Goal: Information Seeking & Learning: Learn about a topic

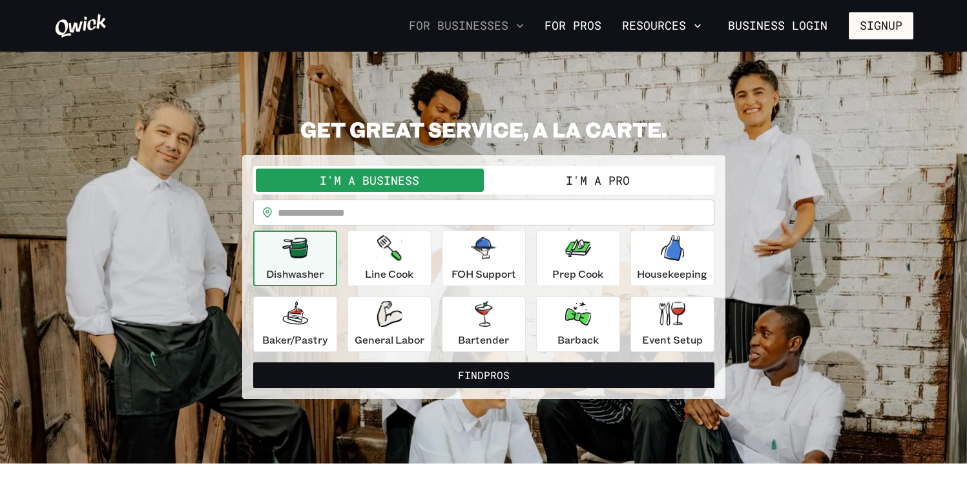
click at [509, 28] on button "For Businesses" at bounding box center [466, 26] width 125 height 22
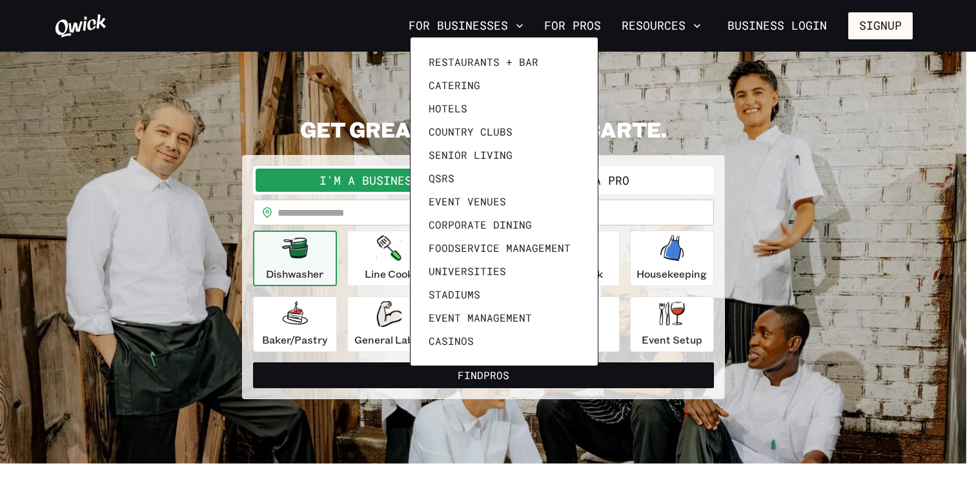
click at [566, 15] on div at bounding box center [488, 249] width 976 height 498
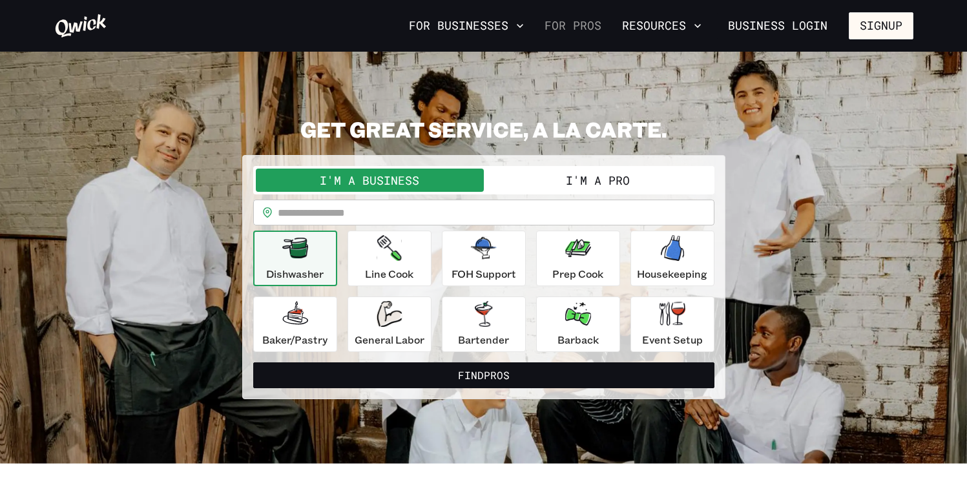
click at [574, 25] on link "For Pros" at bounding box center [572, 26] width 67 height 22
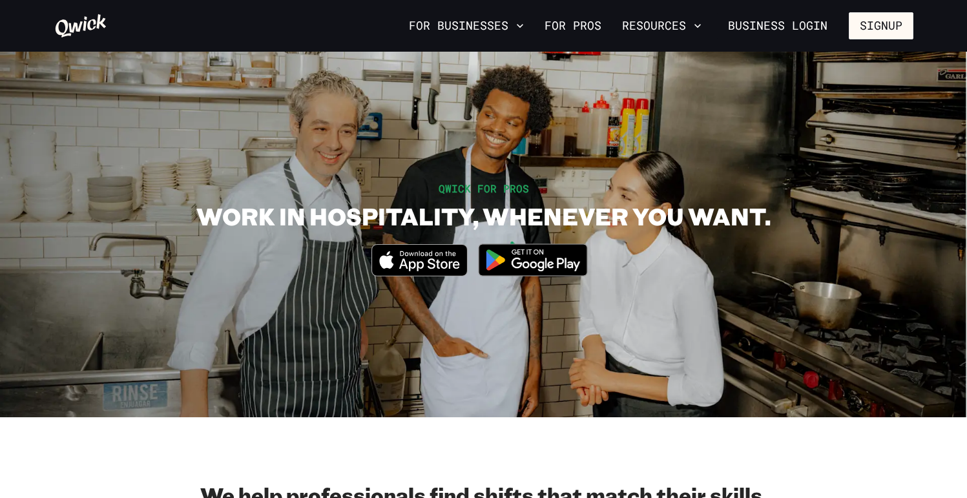
click at [83, 27] on icon at bounding box center [80, 25] width 51 height 23
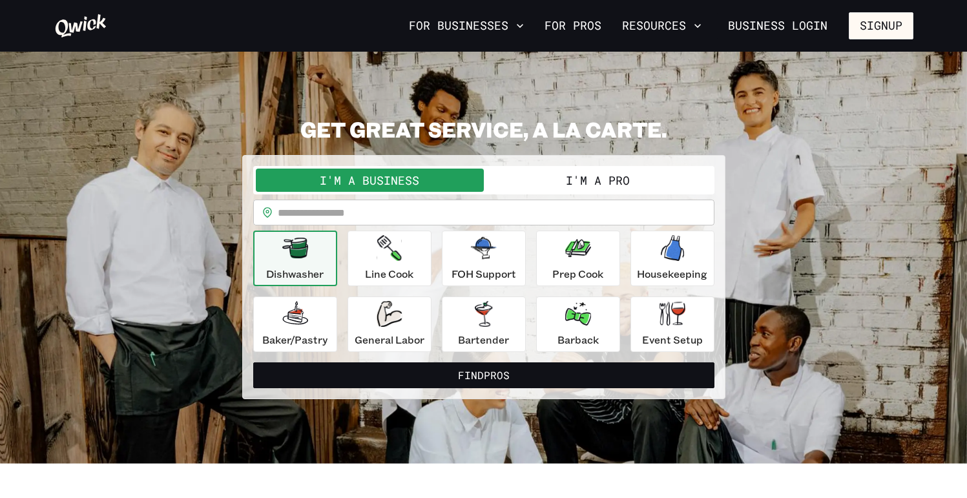
click at [588, 176] on button "I'm a Pro" at bounding box center [598, 180] width 228 height 23
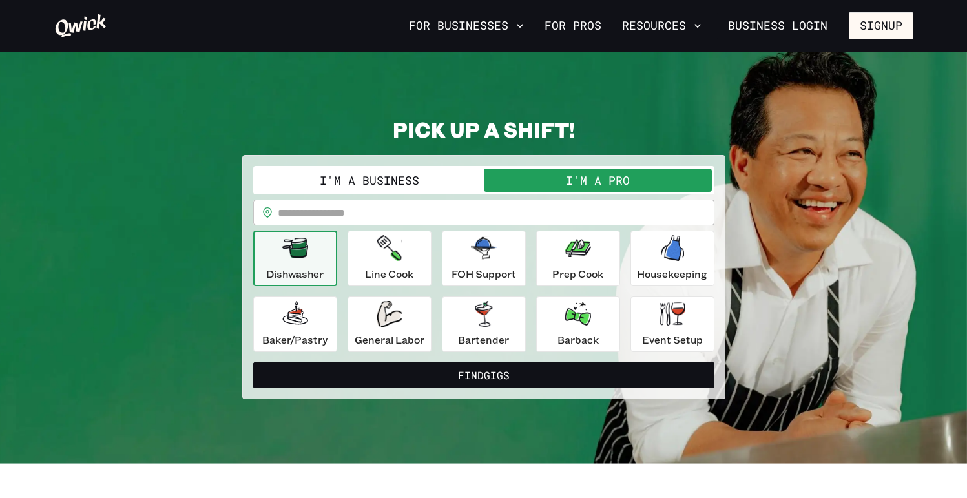
click at [389, 176] on button "I'm a Business" at bounding box center [370, 180] width 228 height 23
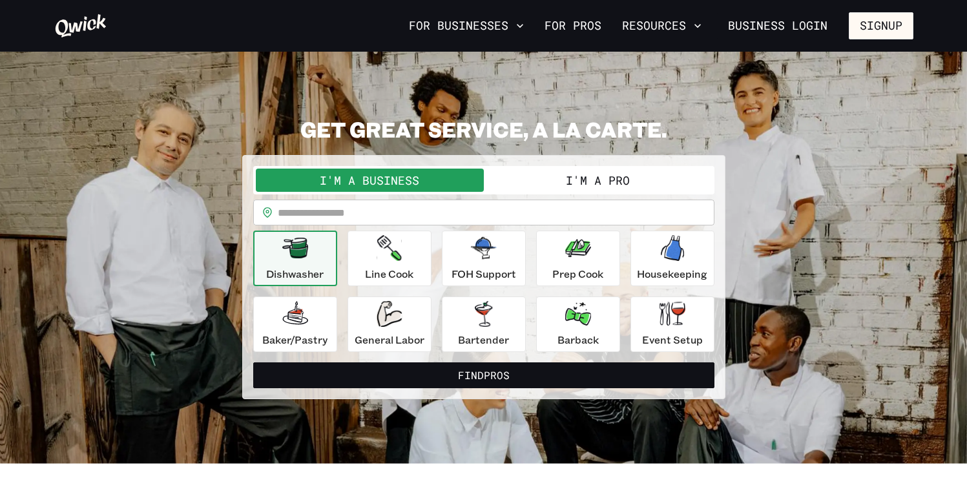
click at [587, 185] on button "I'm a Pro" at bounding box center [598, 180] width 228 height 23
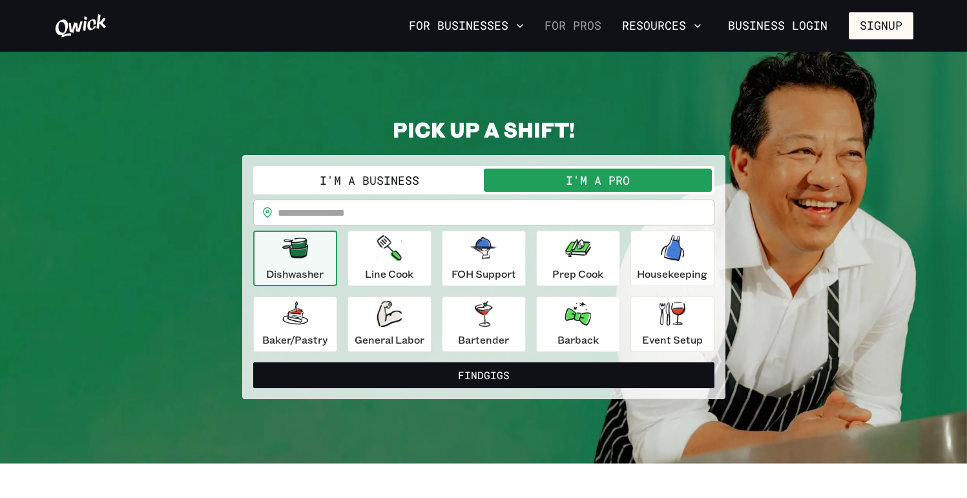
click at [586, 28] on link "For Pros" at bounding box center [572, 26] width 67 height 22
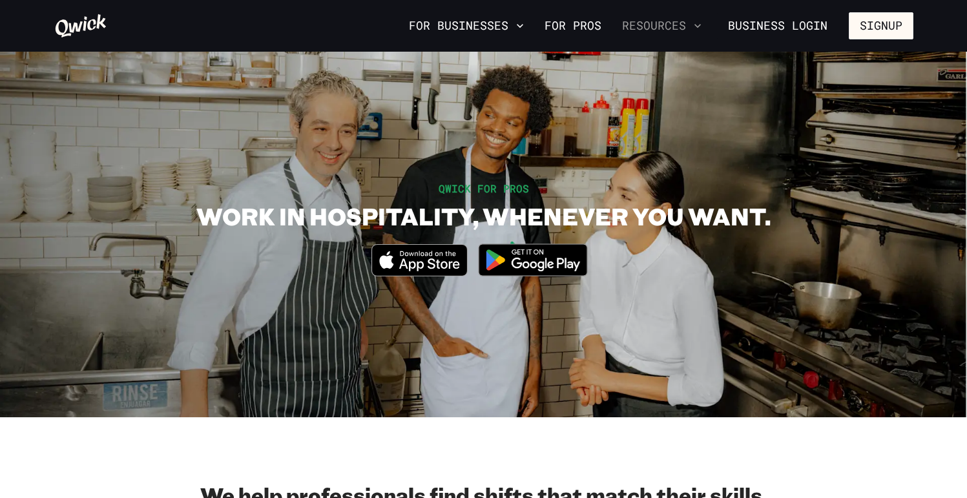
click at [679, 27] on button "Resources" at bounding box center [662, 26] width 90 height 22
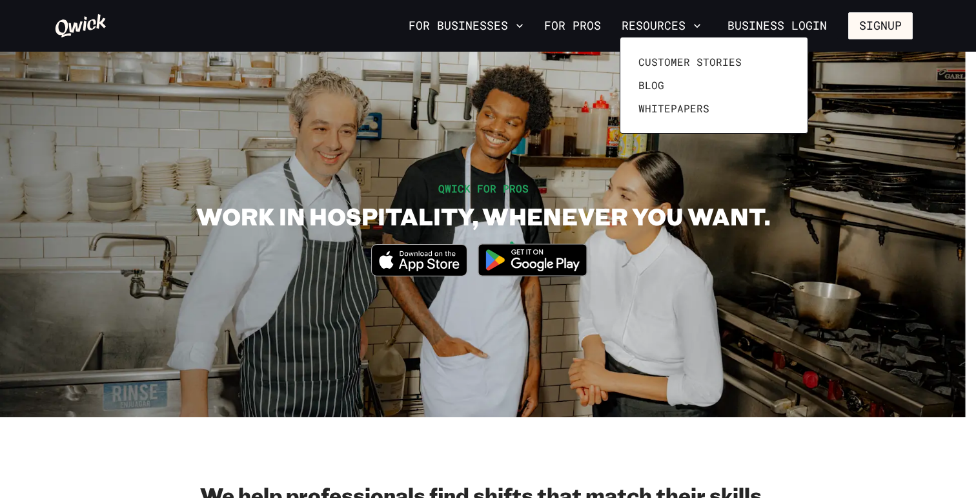
click at [769, 26] on div at bounding box center [488, 249] width 976 height 498
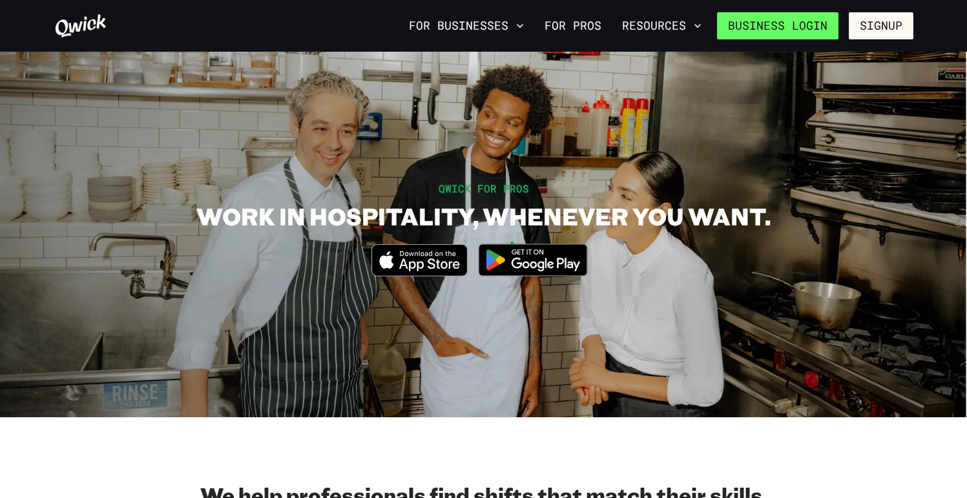
click at [748, 27] on link "Business Login" at bounding box center [777, 25] width 121 height 27
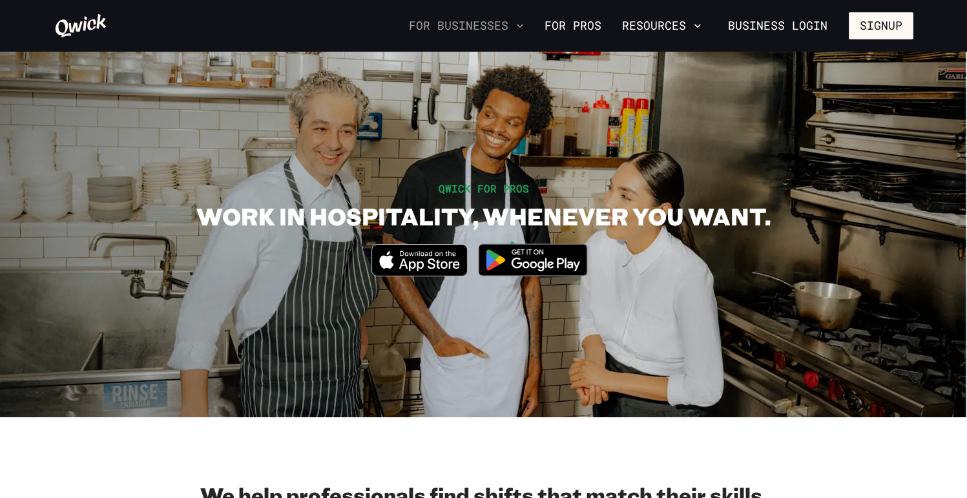
click at [450, 28] on button "For Businesses" at bounding box center [466, 26] width 125 height 22
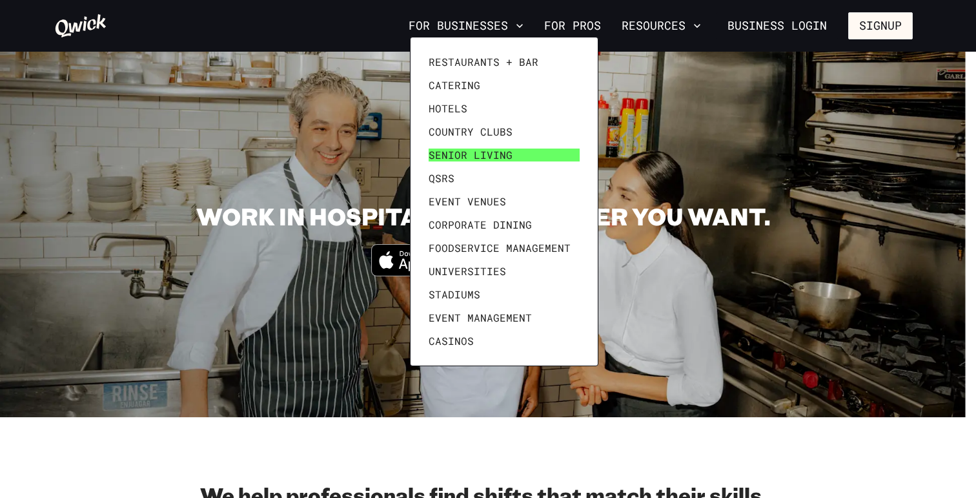
click at [460, 156] on span "Senior Living" at bounding box center [471, 155] width 84 height 13
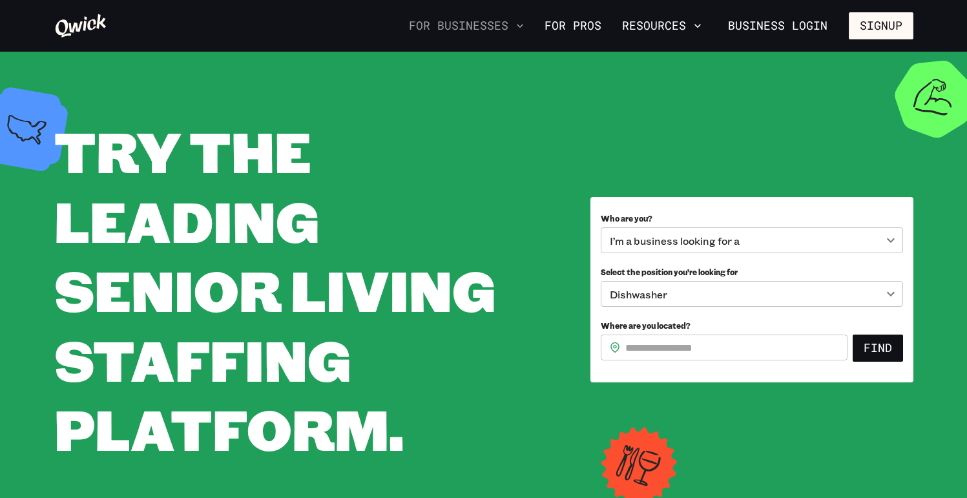
click at [454, 27] on button "For Businesses" at bounding box center [466, 26] width 125 height 22
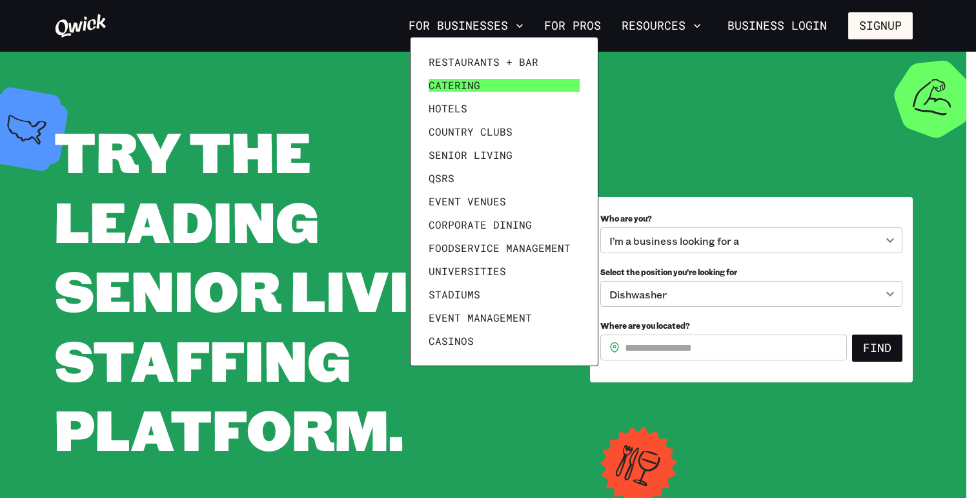
click at [462, 79] on span "Catering" at bounding box center [455, 85] width 52 height 13
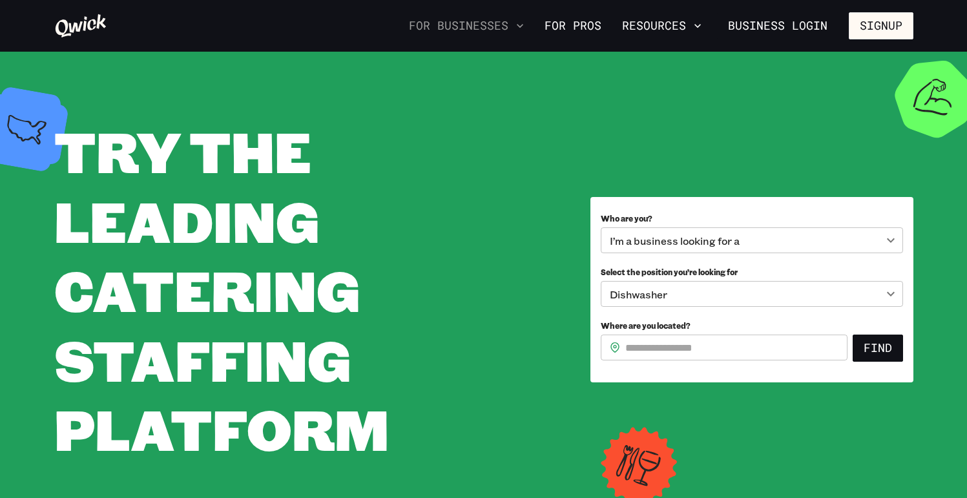
click at [464, 28] on button "For Businesses" at bounding box center [466, 26] width 125 height 22
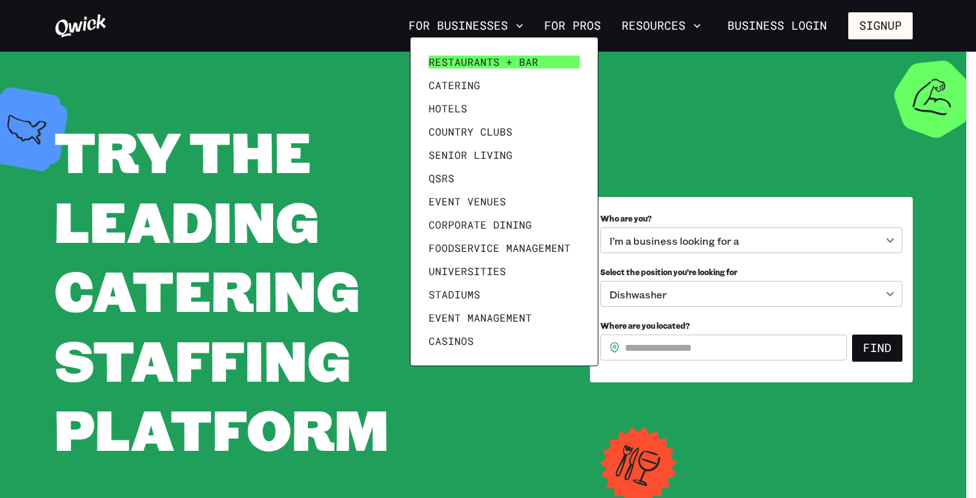
click at [476, 62] on span "Restaurants + Bar" at bounding box center [484, 62] width 110 height 13
